Goal: Transaction & Acquisition: Purchase product/service

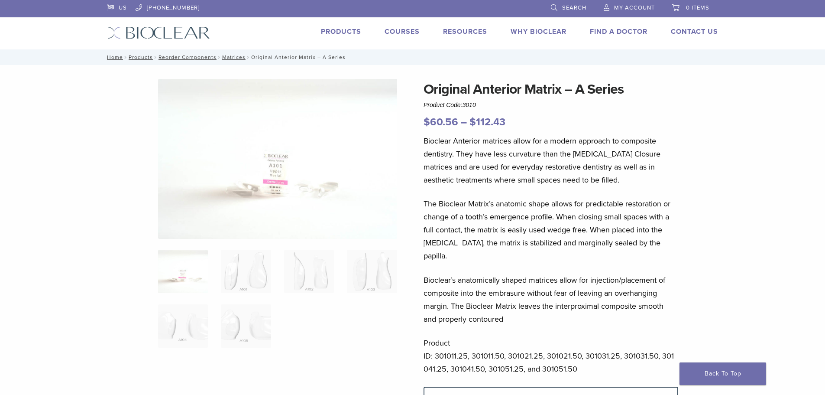
click at [336, 30] on link "Products" at bounding box center [341, 31] width 40 height 9
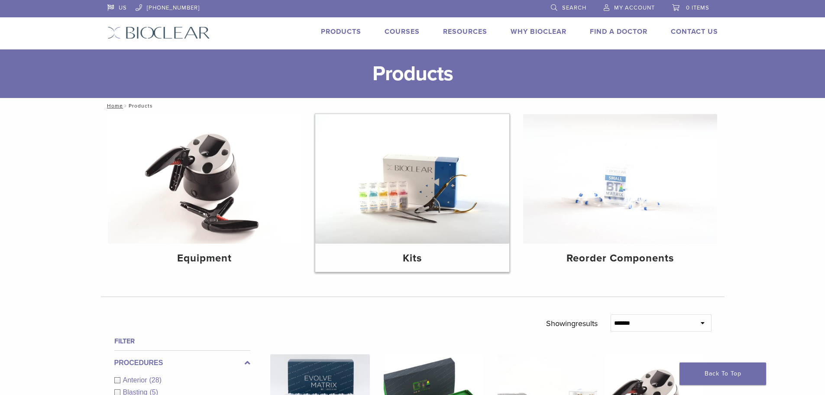
click at [461, 176] on img at bounding box center [412, 179] width 194 height 130
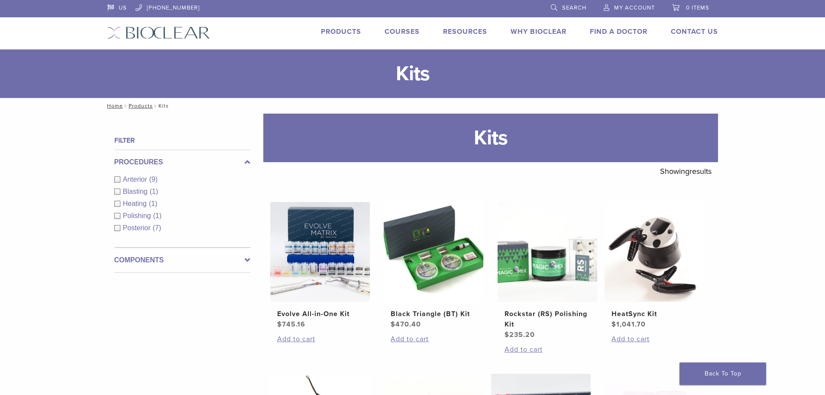
click at [118, 177] on div "Anterior (9)" at bounding box center [182, 179] width 136 height 10
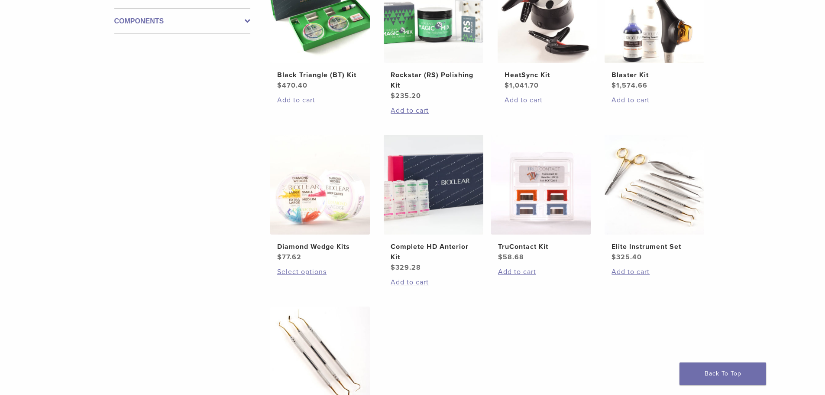
scroll to position [260, 0]
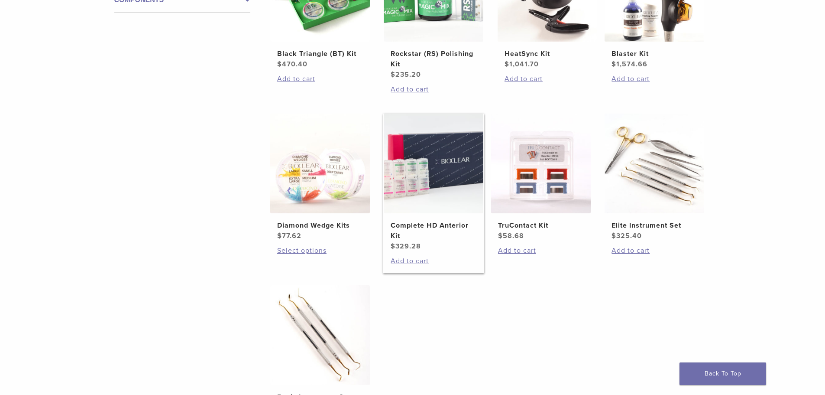
click at [423, 171] on img at bounding box center [434, 164] width 100 height 100
click at [322, 175] on img at bounding box center [320, 164] width 100 height 100
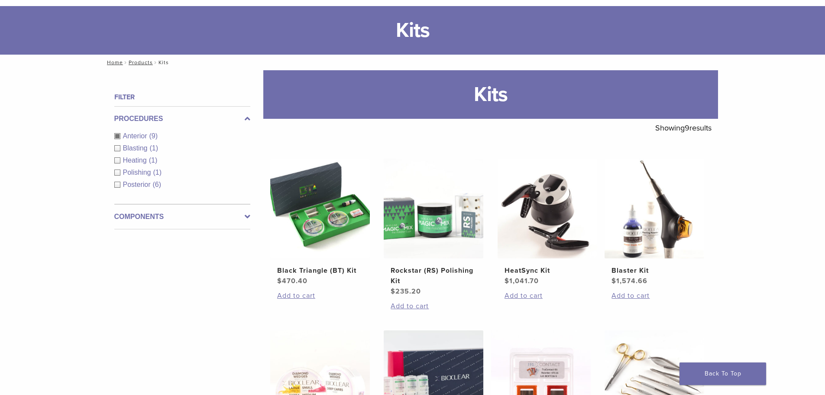
scroll to position [0, 0]
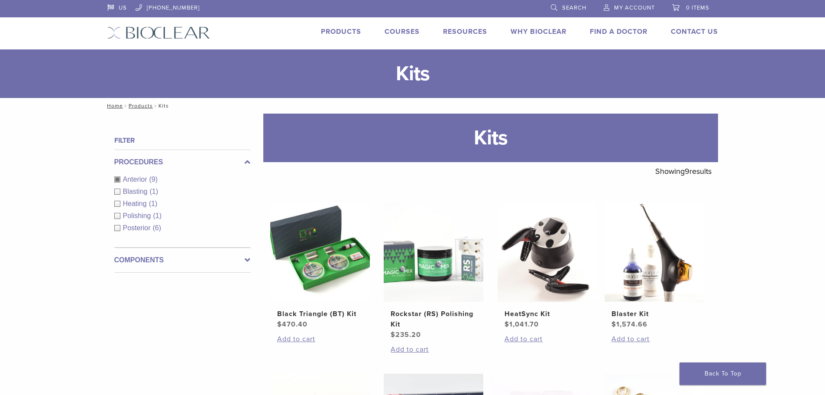
click at [144, 261] on label "Components" at bounding box center [182, 260] width 136 height 10
click at [117, 227] on div "Matrix Systems (2)" at bounding box center [182, 229] width 136 height 10
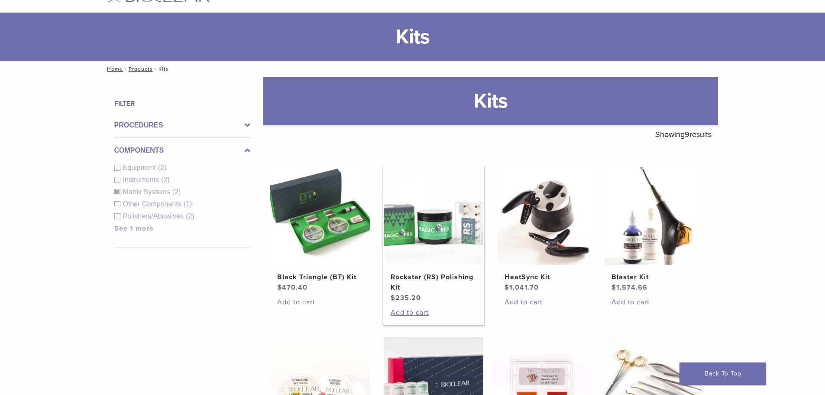
scroll to position [217, 0]
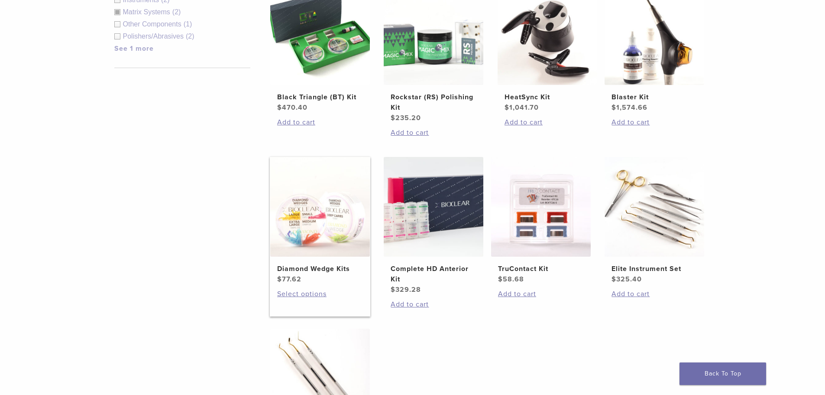
click at [314, 222] on img at bounding box center [320, 207] width 100 height 100
click at [539, 218] on img at bounding box center [541, 207] width 100 height 100
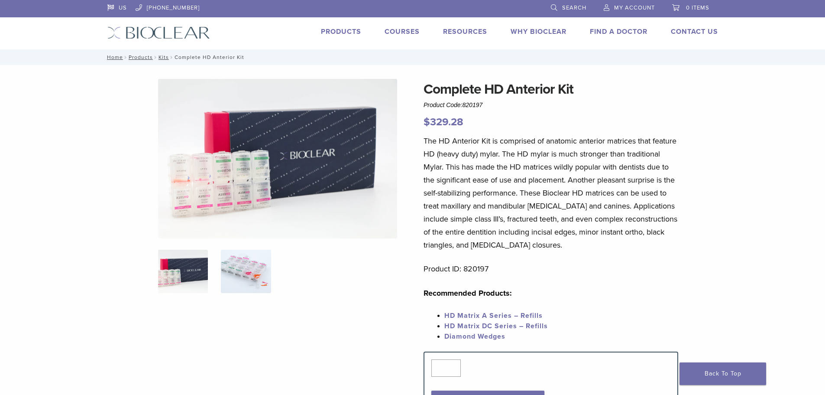
click at [247, 269] on img at bounding box center [246, 271] width 50 height 43
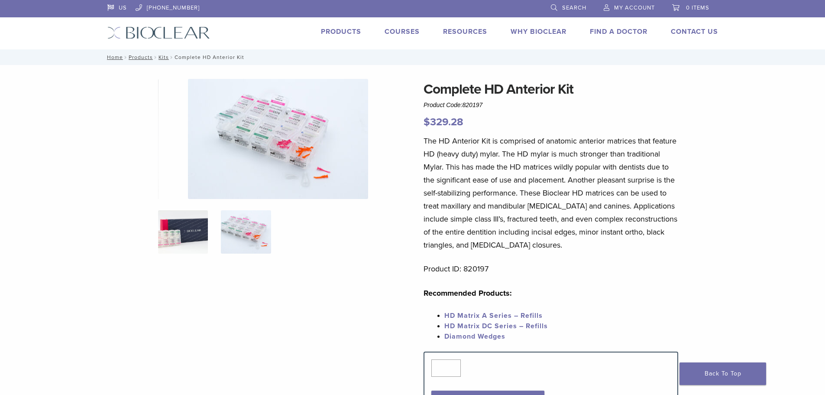
click at [182, 242] on img at bounding box center [183, 231] width 50 height 43
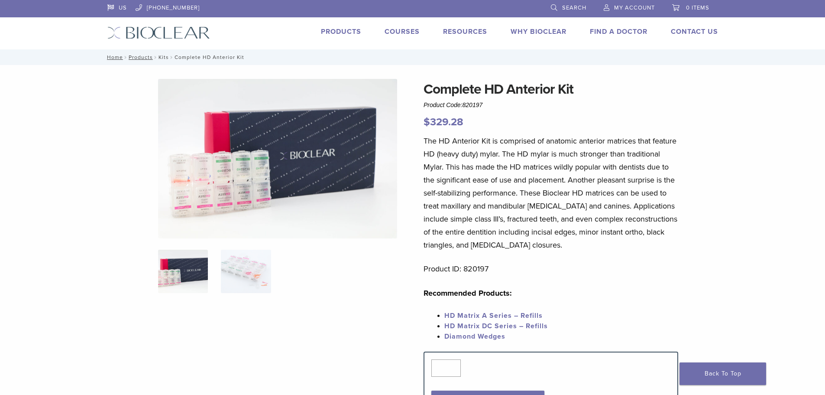
click at [162, 58] on link "Kits" at bounding box center [164, 57] width 10 height 6
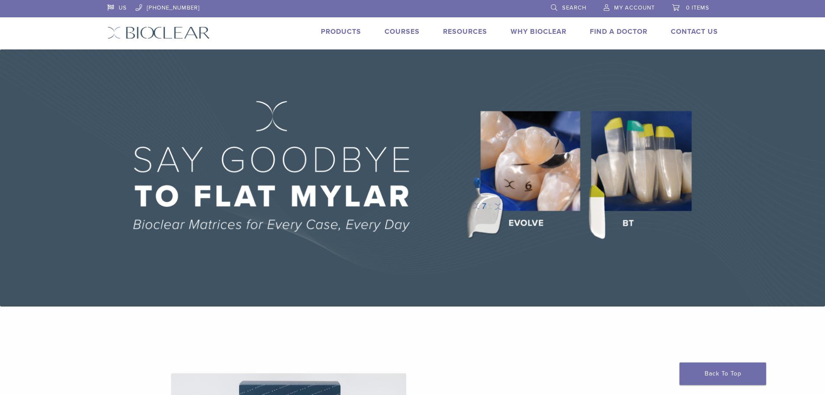
click at [342, 32] on link "Products" at bounding box center [341, 31] width 40 height 9
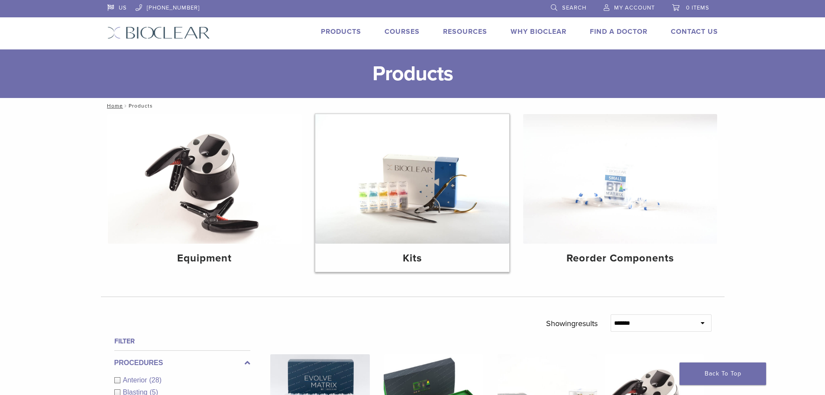
click at [432, 211] on img at bounding box center [412, 179] width 194 height 130
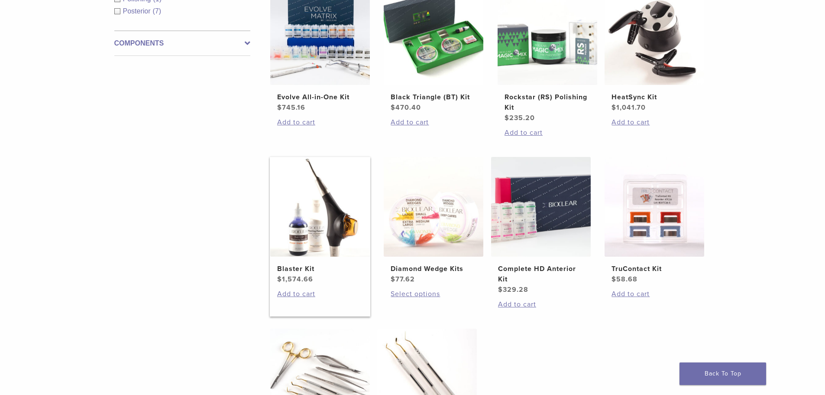
scroll to position [260, 0]
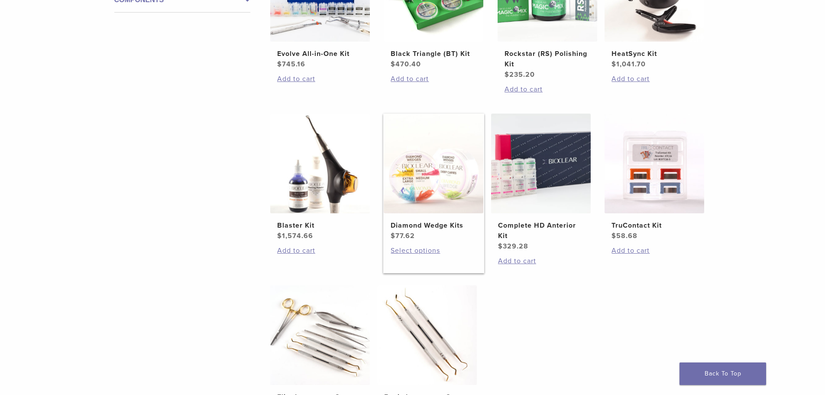
click at [403, 186] on img at bounding box center [434, 164] width 100 height 100
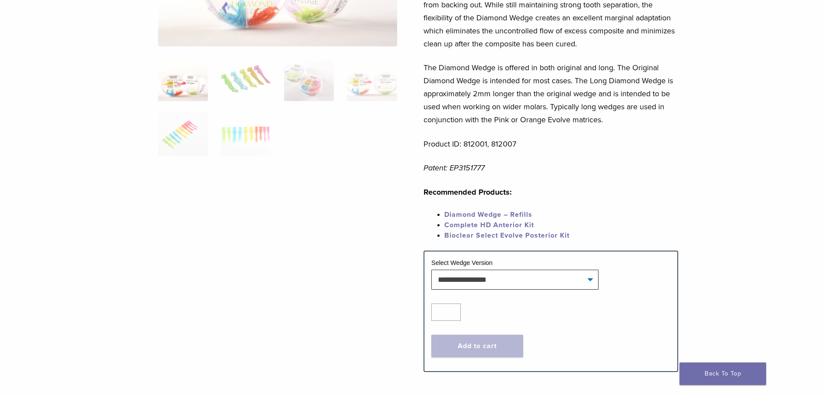
scroll to position [217, 0]
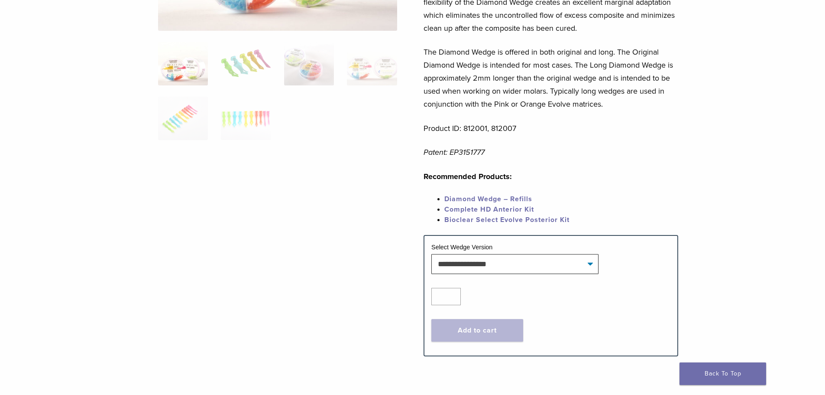
click at [559, 274] on tr "**********" at bounding box center [550, 262] width 239 height 38
click at [557, 269] on select "**********" at bounding box center [514, 264] width 167 height 20
click at [586, 176] on p "Recommended Products:" at bounding box center [551, 176] width 255 height 13
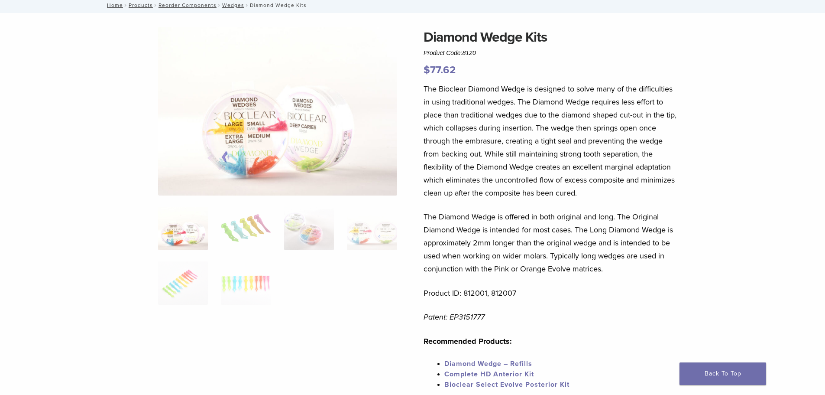
scroll to position [0, 0]
